Goal: Check status: Check status

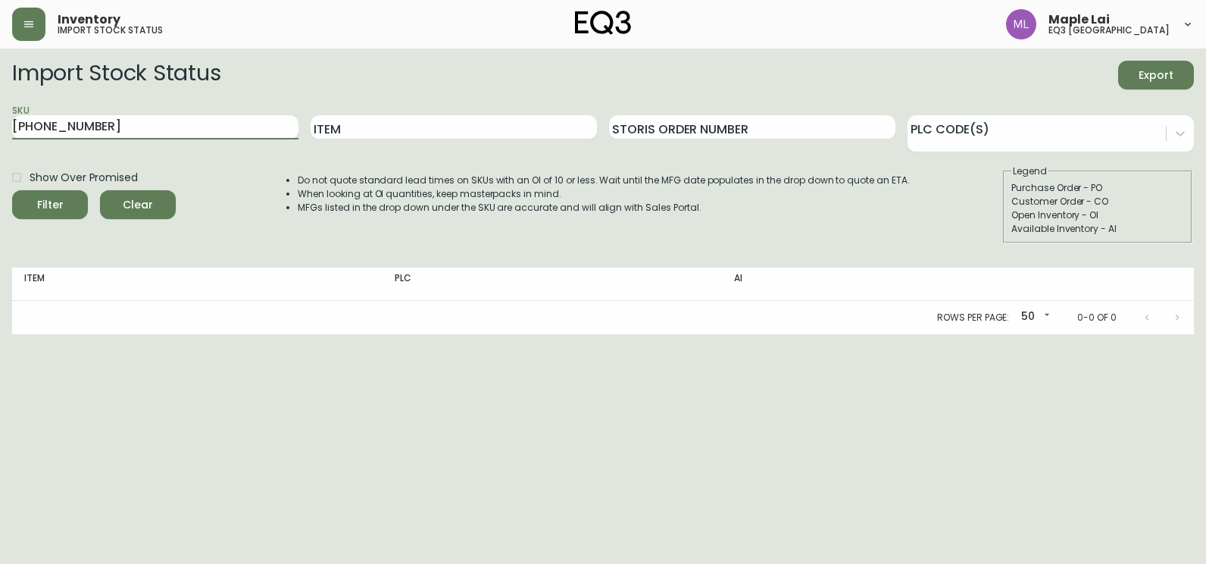
click at [12, 190] on button "Filter" at bounding box center [50, 204] width 76 height 29
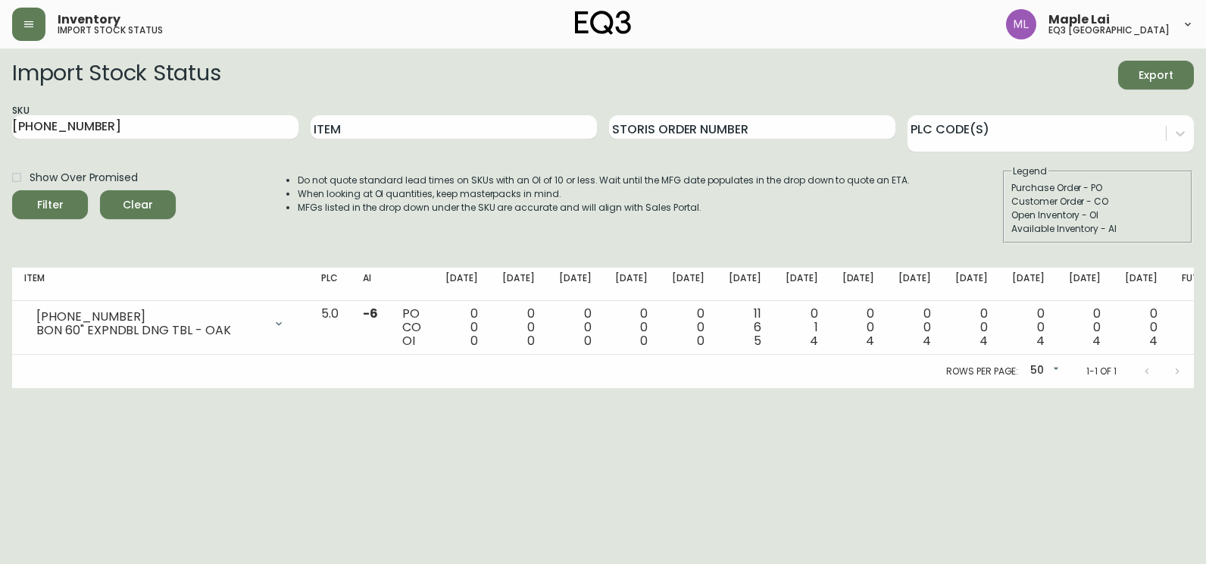
drag, startPoint x: 0, startPoint y: 396, endPoint x: 5, endPoint y: 360, distance: 36.7
click at [0, 388] on html "Inventory import stock status Maple Lai eq3 [GEOGRAPHIC_DATA] Import Stock Stat…" at bounding box center [603, 194] width 1206 height 388
drag, startPoint x: 181, startPoint y: 127, endPoint x: 0, endPoint y: 133, distance: 181.1
click at [0, 132] on html "Inventory import stock status Maple Lai eq3 [GEOGRAPHIC_DATA] Import Stock Stat…" at bounding box center [603, 194] width 1206 height 388
click at [0, 388] on html "Inventory import stock status Maple Lai eq3 [GEOGRAPHIC_DATA] Import Stock Stat…" at bounding box center [603, 194] width 1206 height 388
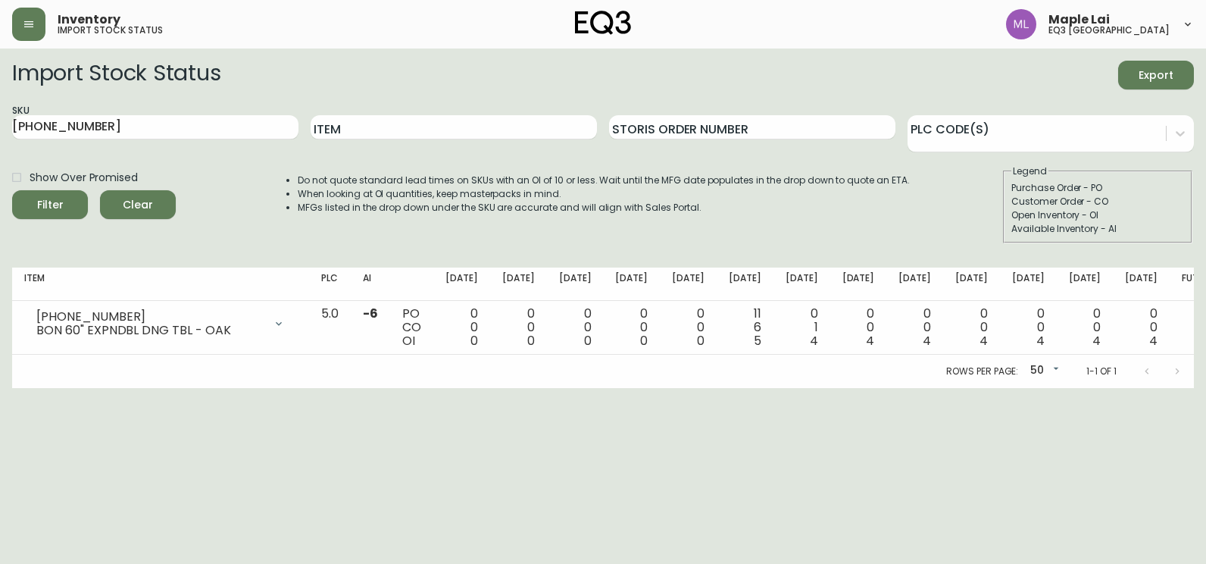
drag, startPoint x: 147, startPoint y: 119, endPoint x: 0, endPoint y: 136, distance: 147.9
click at [0, 133] on html "Inventory import stock status Maple Lai eq3 [GEOGRAPHIC_DATA] Import Stock Stat…" at bounding box center [603, 194] width 1206 height 388
paste input "381-"
click at [12, 190] on button "Filter" at bounding box center [50, 204] width 76 height 29
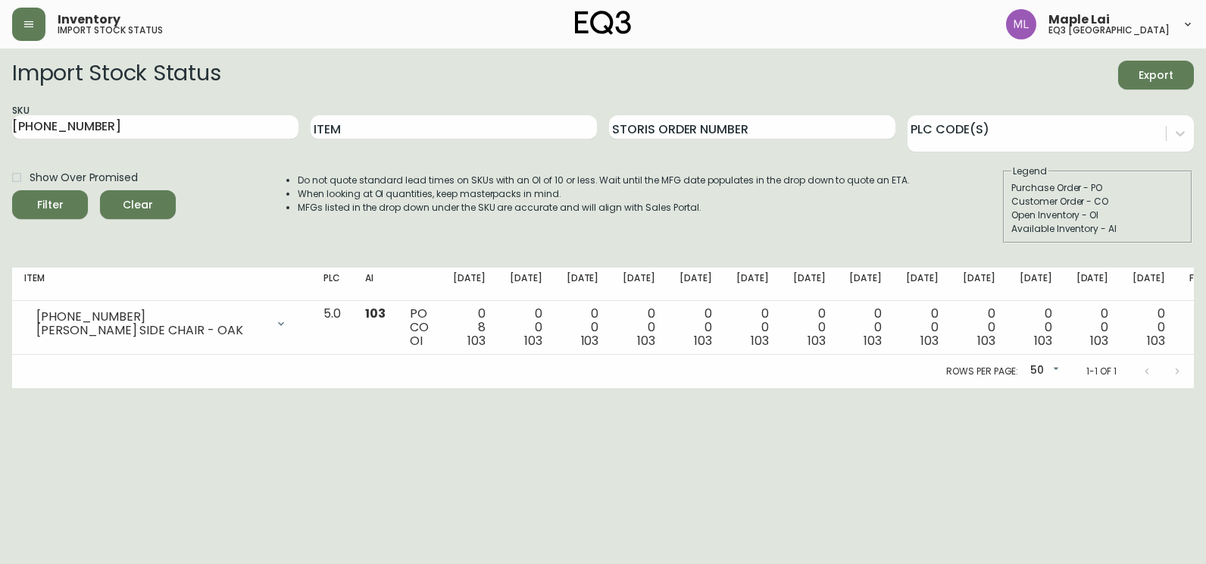
drag, startPoint x: 0, startPoint y: 342, endPoint x: 0, endPoint y: 332, distance: 9.8
click at [0, 342] on html "Inventory import stock status Maple Lai eq3 [GEOGRAPHIC_DATA] Import Stock Stat…" at bounding box center [603, 194] width 1206 height 388
click at [0, 257] on html "Inventory import stock status Maple Lai eq3 [GEOGRAPHIC_DATA] Import Stock Stat…" at bounding box center [603, 194] width 1206 height 388
drag, startPoint x: 144, startPoint y: 137, endPoint x: 0, endPoint y: 102, distance: 148.3
click at [0, 104] on html "Inventory import stock status Maple Lai eq3 [GEOGRAPHIC_DATA] Import Stock Stat…" at bounding box center [603, 194] width 1206 height 388
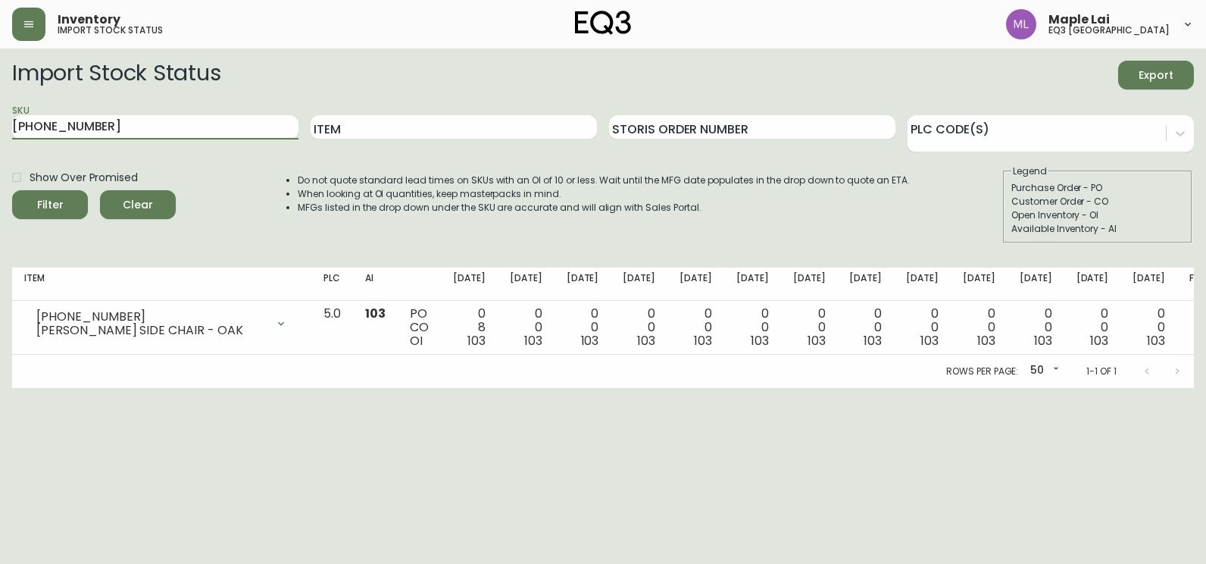
paste input "416-4"
type input "[PHONE_NUMBER]"
click at [12, 190] on button "Filter" at bounding box center [50, 204] width 76 height 29
